Goal: Task Accomplishment & Management: Use online tool/utility

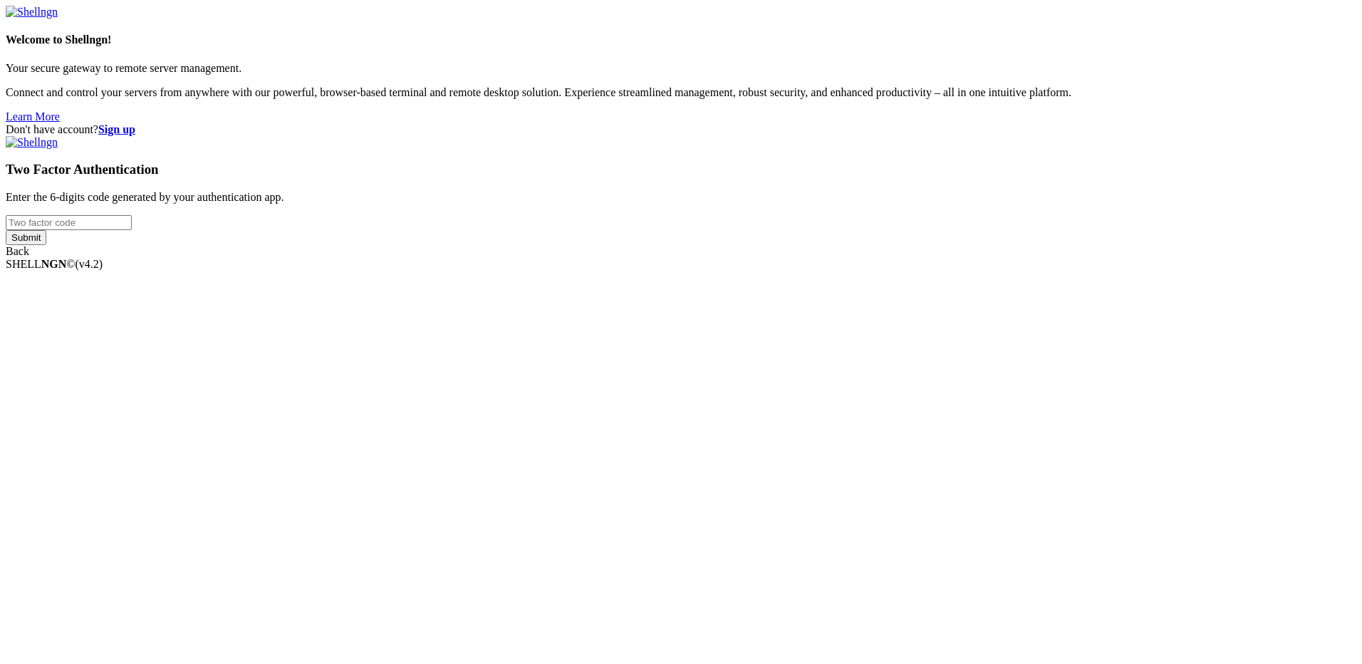
drag, startPoint x: 839, startPoint y: 339, endPoint x: 831, endPoint y: 337, distance: 8.8
click at [132, 230] on input "number" at bounding box center [69, 222] width 126 height 15
type input "837311"
click at [6, 230] on input "Submit" at bounding box center [26, 237] width 41 height 15
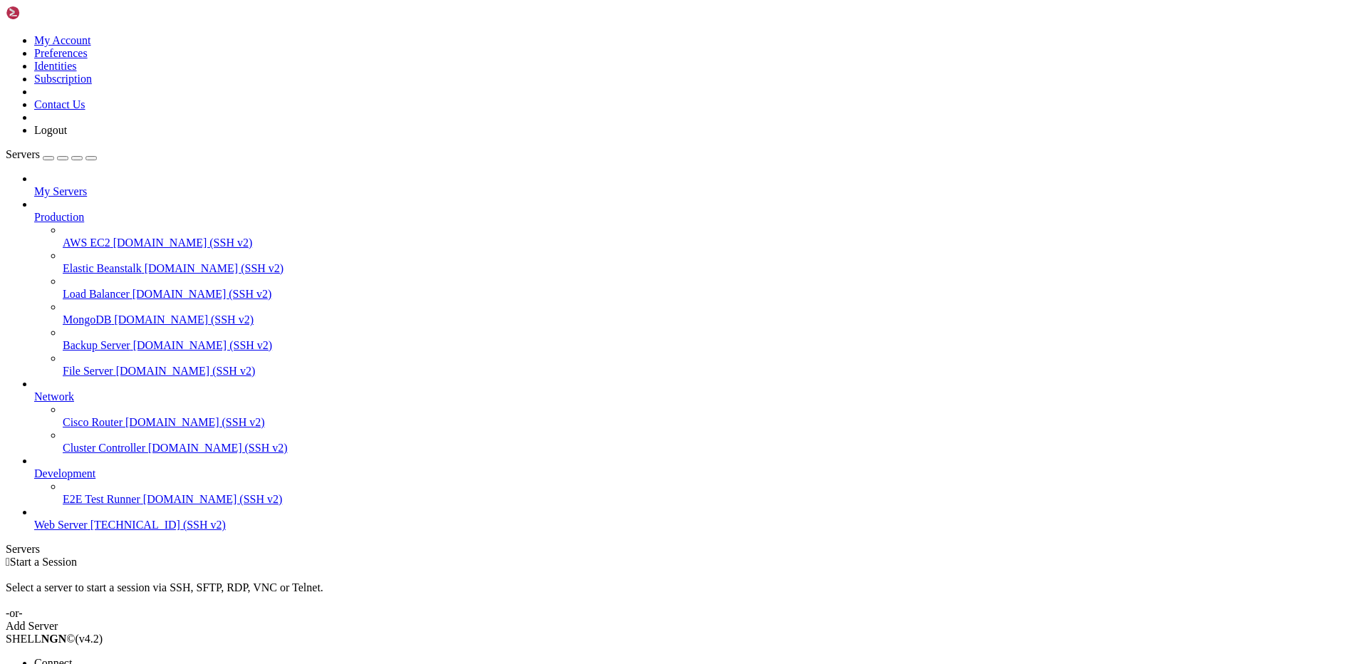
click at [154, 663] on li "Open SFTP" at bounding box center [99, 676] width 130 height 13
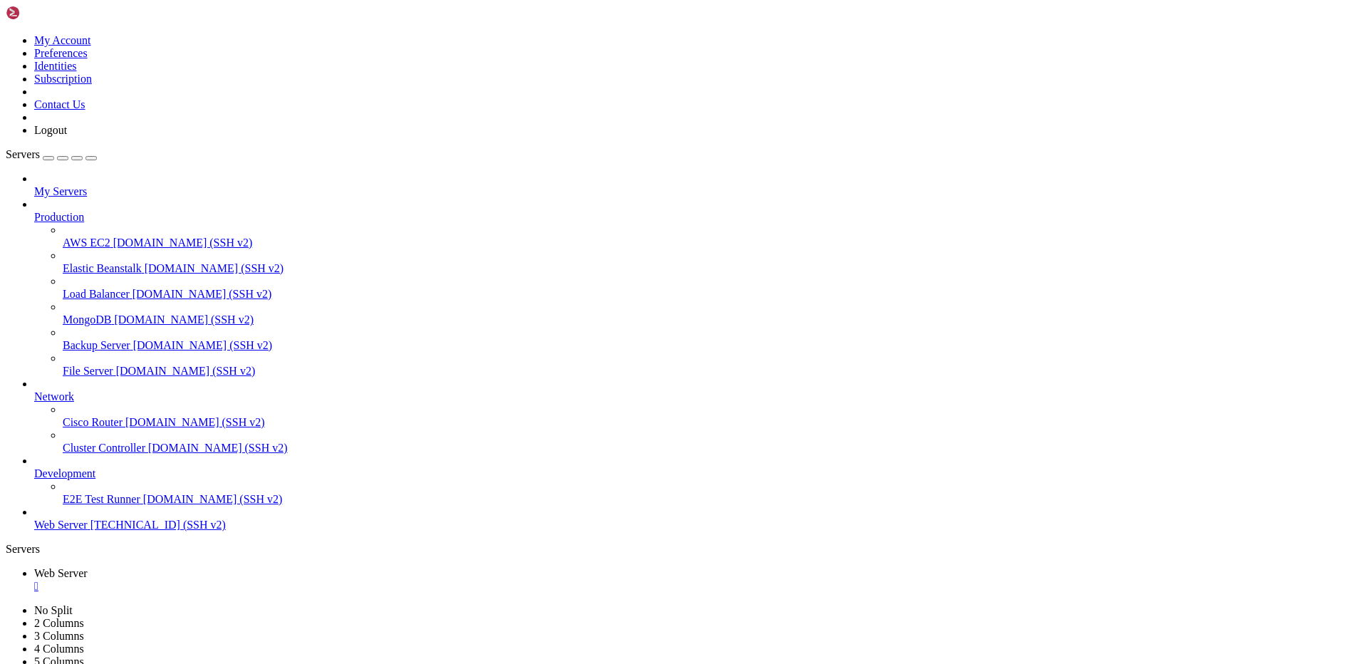
type input "/var/www/drupal_phonecardsite/sites/default/files/phonecard_images/prefixs"
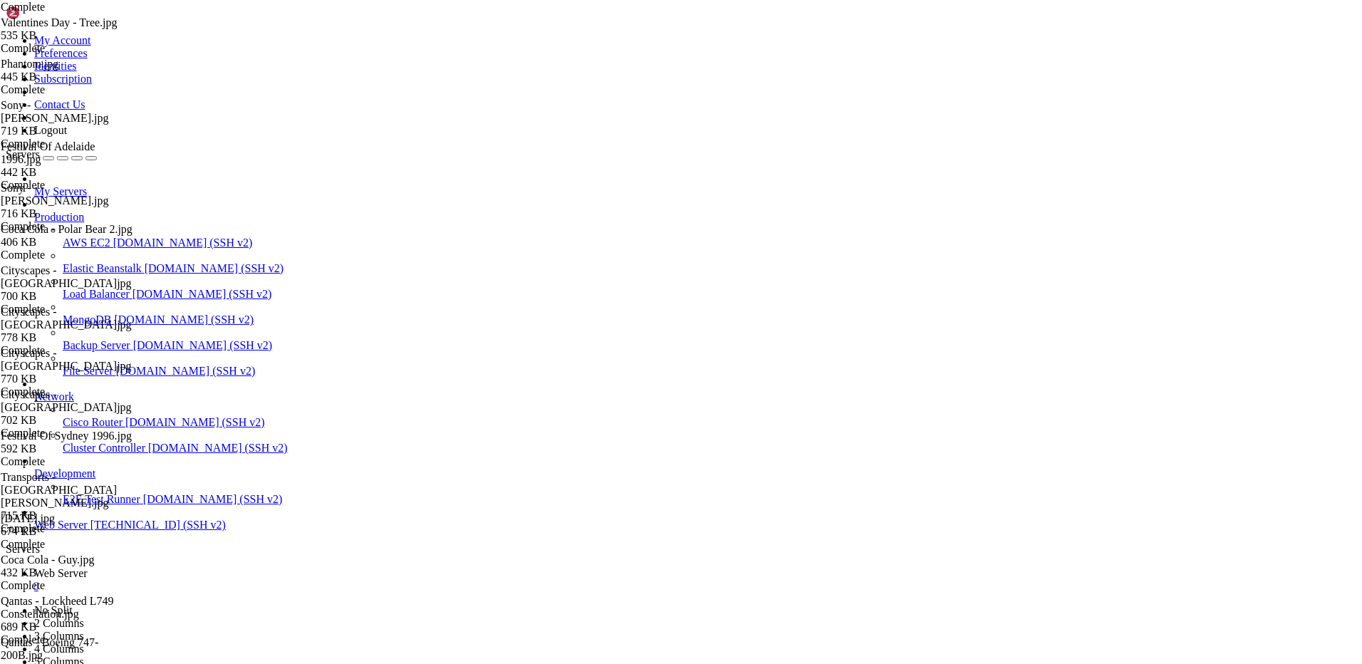
scroll to position [1735, 0]
